Goal: Task Accomplishment & Management: Use online tool/utility

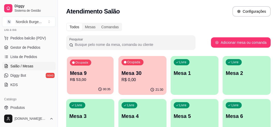
click at [106, 68] on div "Ocupada Mesa 9 R$ 53,00" at bounding box center [90, 70] width 47 height 28
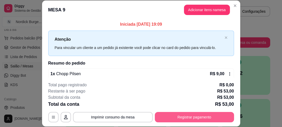
click at [168, 119] on button "Registrar pagamento" at bounding box center [194, 117] width 79 height 10
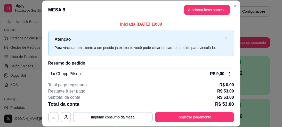
click at [171, 116] on div "Encerrar e emitir NFC-e Encerrar conta" at bounding box center [141, 111] width 104 height 10
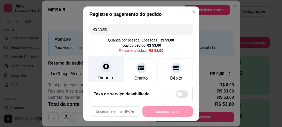
drag, startPoint x: 114, startPoint y: 67, endPoint x: 112, endPoint y: 67, distance: 2.9
click at [112, 67] on div "Dinheiro" at bounding box center [106, 71] width 36 height 30
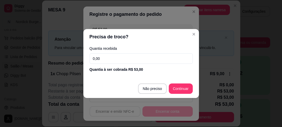
click at [110, 63] on input "0,00" at bounding box center [141, 58] width 103 height 10
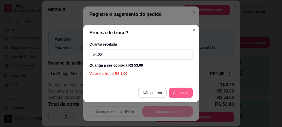
type input "54,00"
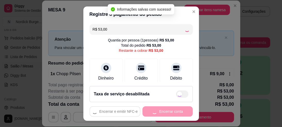
type input "R$ 0,00"
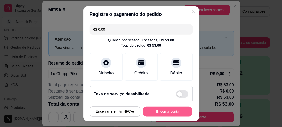
click at [167, 112] on button "Encerrar conta" at bounding box center [167, 111] width 49 height 10
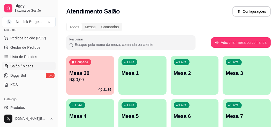
click at [96, 78] on p "R$ 0,00" at bounding box center [90, 79] width 42 height 6
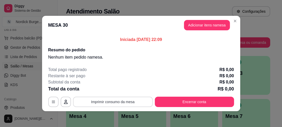
scroll to position [1, 0]
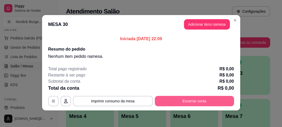
click at [193, 103] on button "Encerrar conta" at bounding box center [194, 101] width 79 height 10
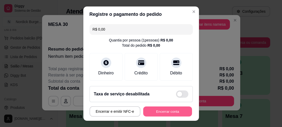
click at [152, 111] on button "Encerrar conta" at bounding box center [167, 111] width 49 height 10
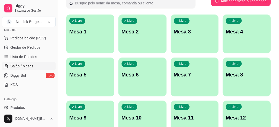
scroll to position [0, 0]
